Goal: Task Accomplishment & Management: Use online tool/utility

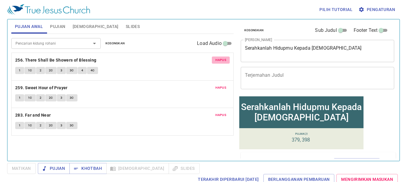
click at [219, 59] on span "Hapus" at bounding box center [221, 60] width 11 height 5
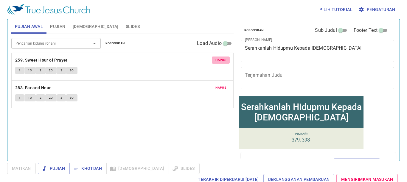
click at [219, 59] on span "Hapus" at bounding box center [221, 60] width 11 height 5
click at [220, 59] on span "Hapus" at bounding box center [221, 60] width 11 height 5
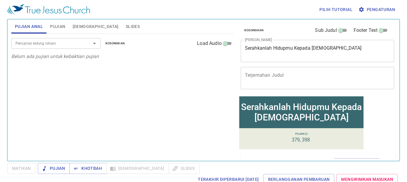
click at [58, 29] on span "Pujian" at bounding box center [57, 26] width 15 height 7
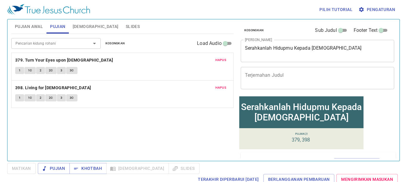
click at [221, 60] on span "Hapus" at bounding box center [221, 60] width 11 height 5
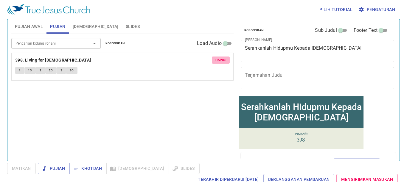
click at [221, 60] on span "Hapus" at bounding box center [221, 60] width 11 height 5
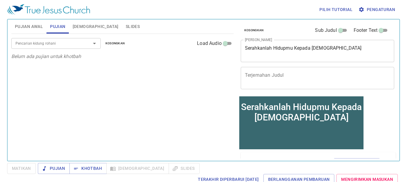
click at [379, 10] on span "Pengaturan" at bounding box center [377, 9] width 35 height 7
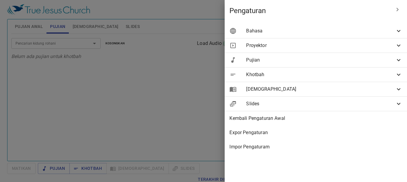
click at [383, 30] on span "Bahasa" at bounding box center [320, 30] width 149 height 7
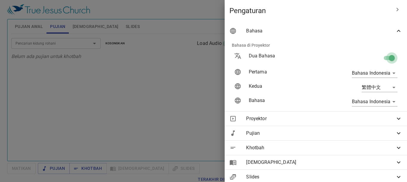
click at [382, 55] on input "checkbox" at bounding box center [392, 59] width 34 height 11
checkbox input "false"
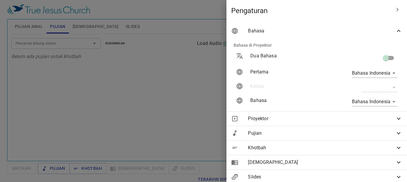
drag, startPoint x: 126, startPoint y: 52, endPoint x: 130, endPoint y: 51, distance: 4.4
click at [127, 52] on div at bounding box center [203, 91] width 407 height 182
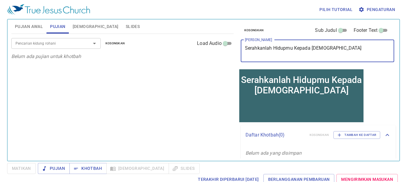
click at [331, 50] on textarea "Serahkanlah Hidupmu Kepada Tuhan" at bounding box center [317, 50] width 145 height 11
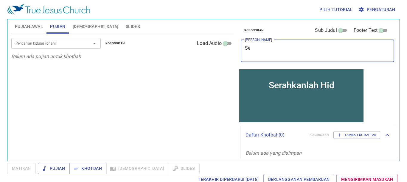
type textarea "S"
type textarea "Ya Bapa, Amp"
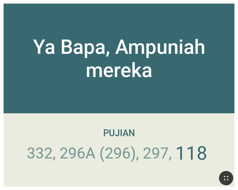
click at [222, 181] on button "button" at bounding box center [226, 178] width 14 height 14
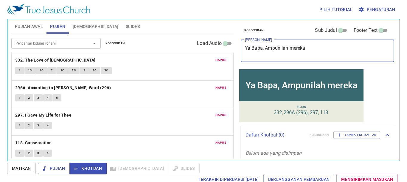
type textarea "Ya Bapa, Ampunilah mereka"
click at [83, 27] on span "[DEMOGRAPHIC_DATA]" at bounding box center [96, 26] width 46 height 7
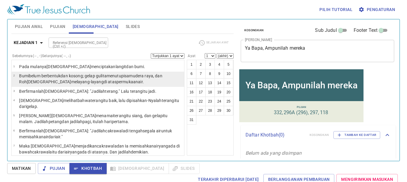
click at [71, 84] on wh430 "melayang-layang di atas permukaan air ." at bounding box center [107, 82] width 73 height 5
select select "2"
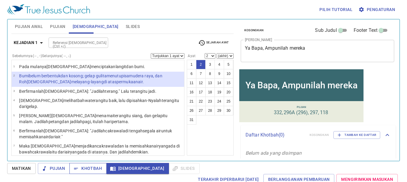
click at [86, 169] on span "Khotbah" at bounding box center [88, 168] width 28 height 7
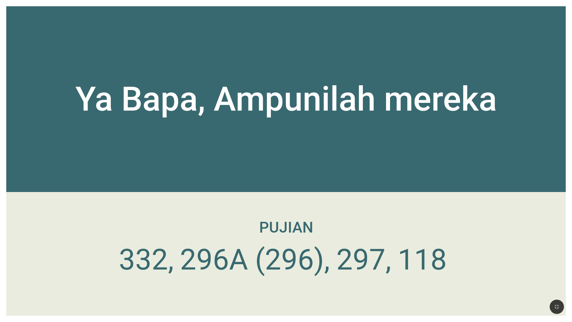
click at [219, 322] on div at bounding box center [286, 307] width 572 height 30
drag, startPoint x: 316, startPoint y: 307, endPoint x: 310, endPoint y: 321, distance: 15.3
click at [312, 314] on div at bounding box center [286, 307] width 572 height 30
click at [200, 319] on div at bounding box center [286, 307] width 572 height 30
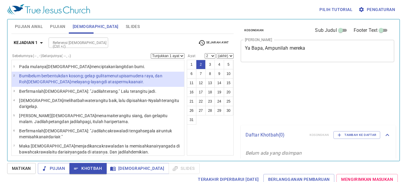
select select "2"
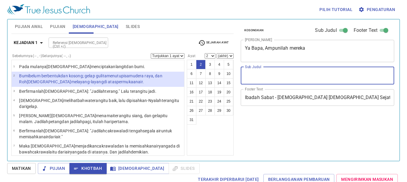
select select "2"
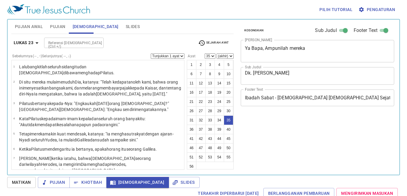
select select "35"
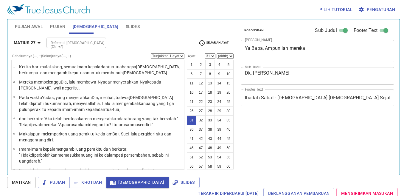
select select "31"
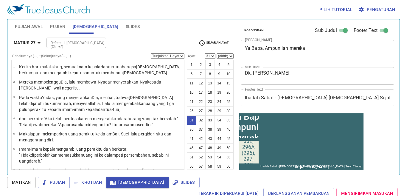
scroll to position [428, 0]
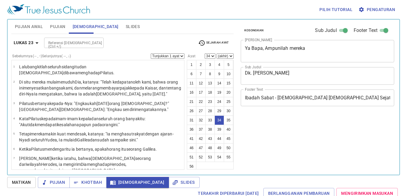
select select "34"
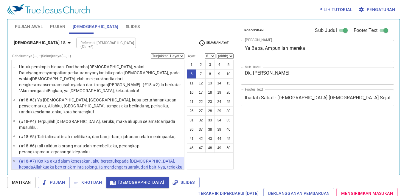
select select "6"
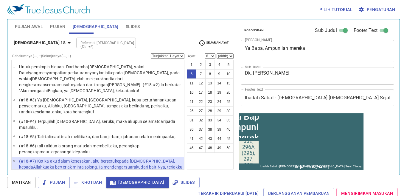
scroll to position [65, 0]
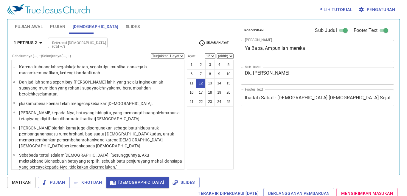
select select "12"
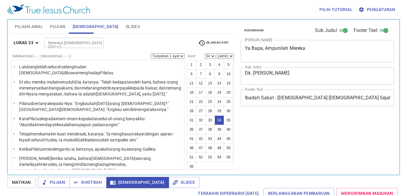
select select "34"
select select "35"
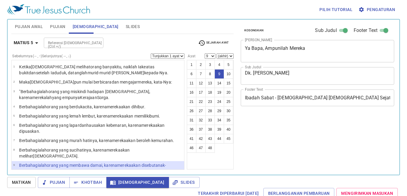
select select "9"
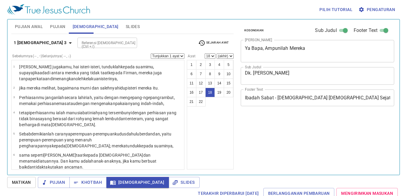
select select "18"
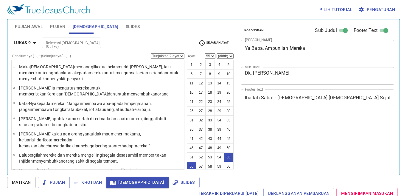
select select "2"
select select "55"
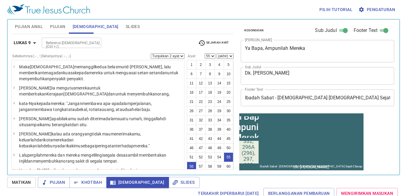
scroll to position [914, 0]
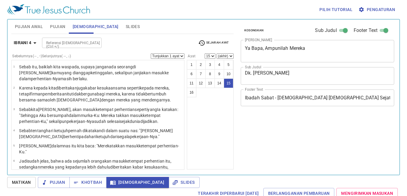
select select "15"
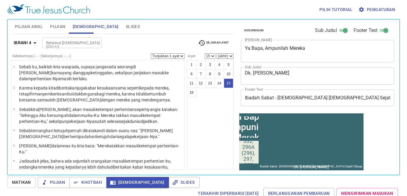
scroll to position [193, 0]
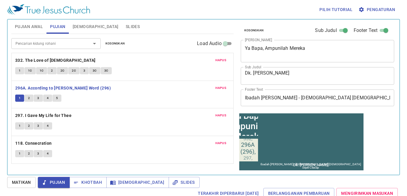
click at [31, 97] on button "2" at bounding box center [28, 98] width 9 height 7
click at [29, 100] on span "2" at bounding box center [29, 97] width 2 height 5
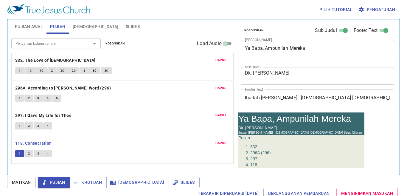
click at [28, 154] on span "2" at bounding box center [29, 153] width 2 height 5
click at [29, 154] on span "2" at bounding box center [29, 153] width 2 height 5
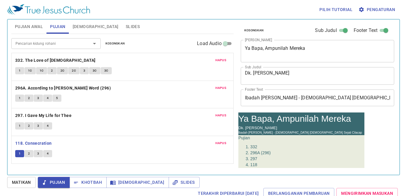
click at [29, 154] on span "2" at bounding box center [29, 153] width 2 height 5
click at [30, 152] on button "2" at bounding box center [28, 153] width 9 height 7
click at [27, 155] on button "2" at bounding box center [28, 153] width 9 height 7
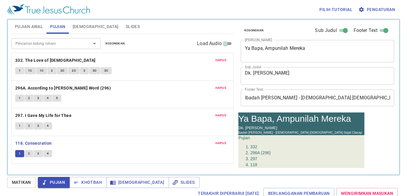
click at [28, 155] on button "2" at bounding box center [28, 153] width 9 height 7
